Goal: Navigation & Orientation: Go to known website

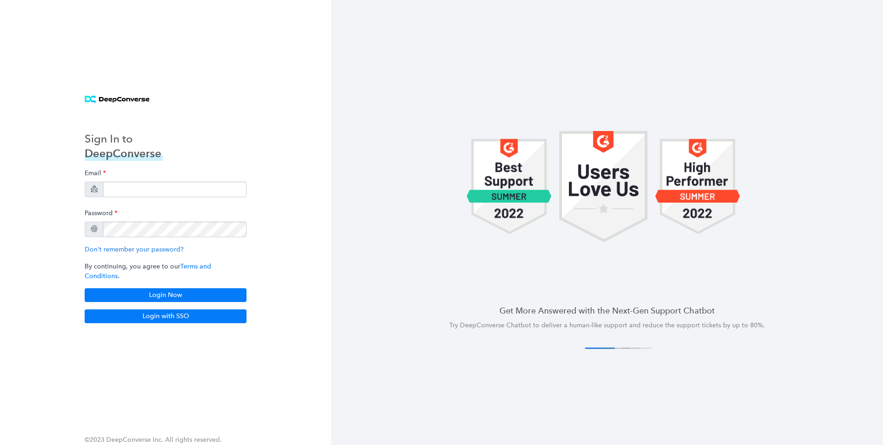
click at [230, 110] on div "Sign In to DeepConverse Email Password Don't remember your password? By continu…" at bounding box center [165, 222] width 331 height 445
click at [180, 185] on div "Email" at bounding box center [166, 181] width 162 height 33
click at [176, 190] on input "email" at bounding box center [175, 190] width 144 height 16
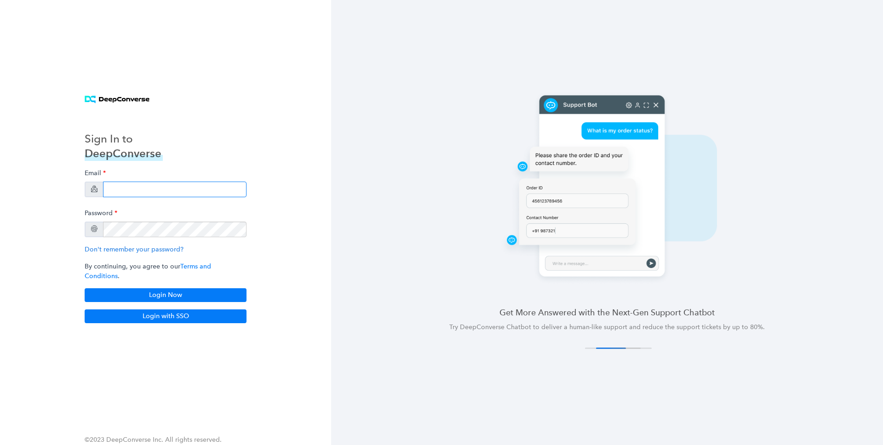
type input "[PERSON_NAME][EMAIL_ADDRESS][DOMAIN_NAME]"
